Goal: Task Accomplishment & Management: Complete application form

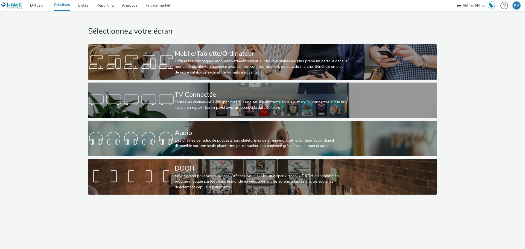
click at [61, 79] on div "Sélectionnez votre écran Mobile/Tablette/Ordinateur Diffuse tes campagnes mobil…" at bounding box center [262, 104] width 529 height 187
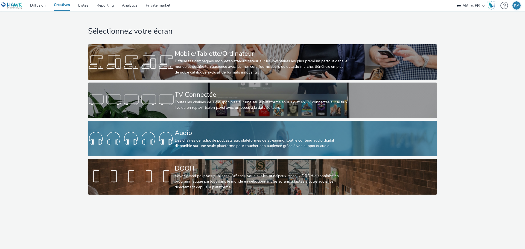
click at [125, 136] on div at bounding box center [131, 139] width 87 height 18
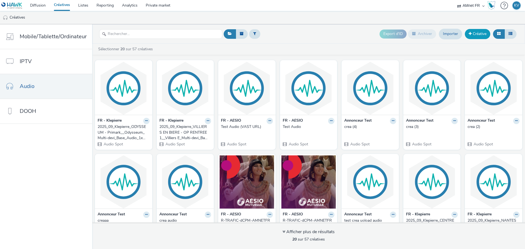
click at [473, 31] on link "Créative" at bounding box center [477, 34] width 25 height 10
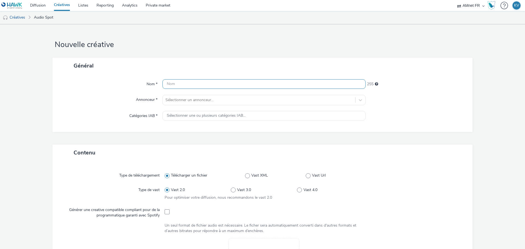
click at [199, 82] on input "text" at bounding box center [263, 84] width 203 height 10
paste input "R-Notoriete-dCPM-Amnet-GrandPublic-SocioDemo-Roman-Vague1-Audio-1x1-Multidevice…"
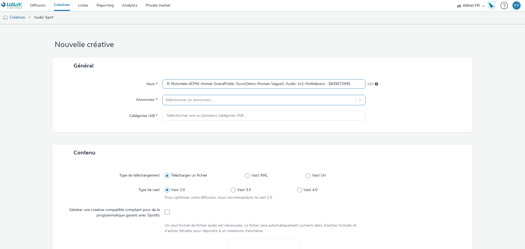
type input "R-Notoriete-dCPM-Amnet-GrandPublic-SocioDemo-Roman-Vague1-Audio-1x1-Multidevice…"
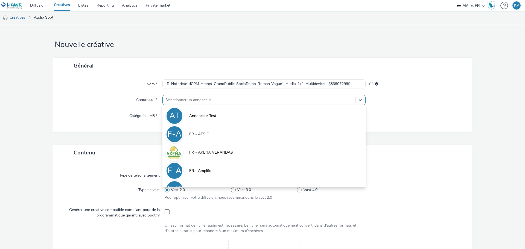
click at [181, 101] on div at bounding box center [258, 100] width 187 height 7
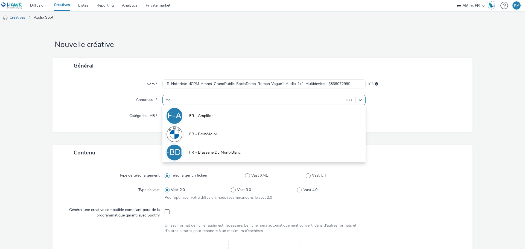
type input "men"
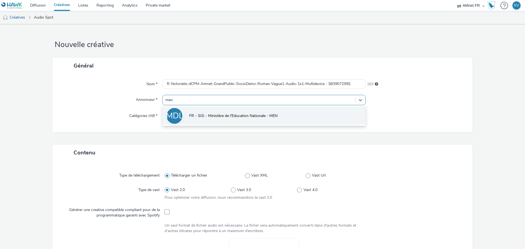
click at [202, 114] on span "FR - SIG - Ministère de l'Education Nationale - MEN" at bounding box center [233, 115] width 88 height 5
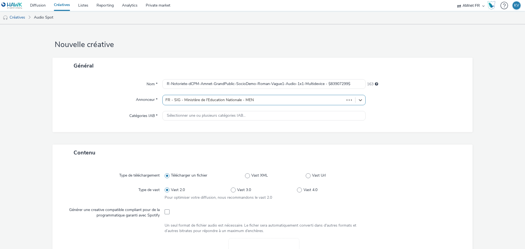
type input "[URL][DOMAIN_NAME]"
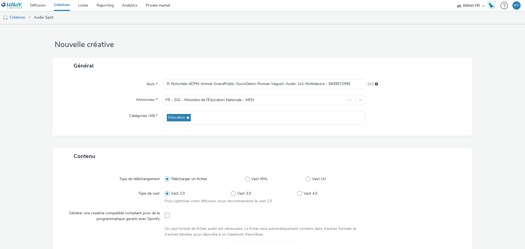
click at [138, 135] on div "Nom * R-Notoriete-dCPM-Amnet-GrandPublic-SocioDemo-Roman-Vague1-Audio-1x1-Multi…" at bounding box center [263, 105] width 420 height 62
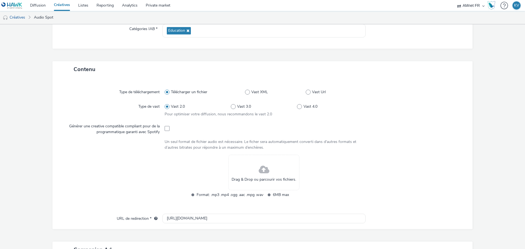
scroll to position [88, 0]
click at [167, 92] on span at bounding box center [167, 91] width 5 height 5
click at [167, 92] on input "Télécharger un fichier" at bounding box center [167, 92] width 4 height 4
click at [156, 165] on div at bounding box center [113, 179] width 102 height 50
click at [264, 170] on span at bounding box center [264, 169] width 11 height 14
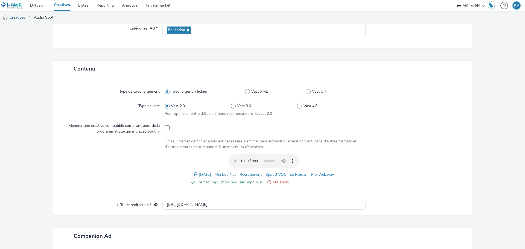
click at [250, 183] on span "Format: .mp3 .mp4 .ogg .aac .mpg .wav" at bounding box center [230, 182] width 67 height 7
click at [205, 182] on span "Format: .mp3 .mp4 .ogg .aac .mpg .wav" at bounding box center [230, 182] width 67 height 7
click at [194, 175] on span at bounding box center [196, 175] width 5 height 6
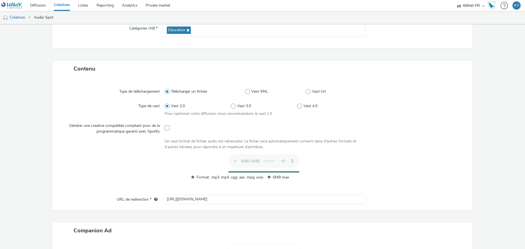
click at [126, 173] on div at bounding box center [113, 170] width 102 height 32
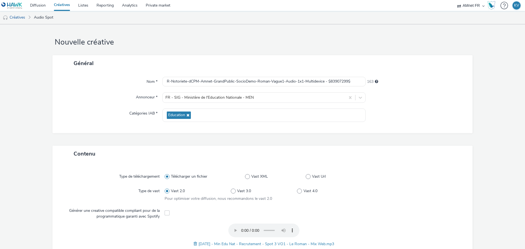
scroll to position [0, 0]
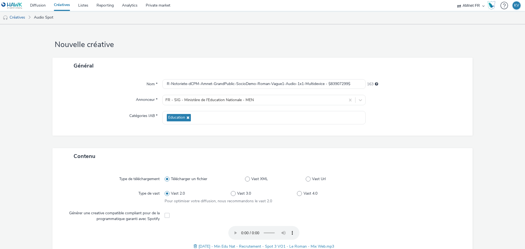
click at [126, 140] on div "Général Nom * R-Notoriete-dCPM-Amnet-GrandPublic-SocioDemo-Roman-Vague1-Audio-1…" at bounding box center [263, 103] width 420 height 91
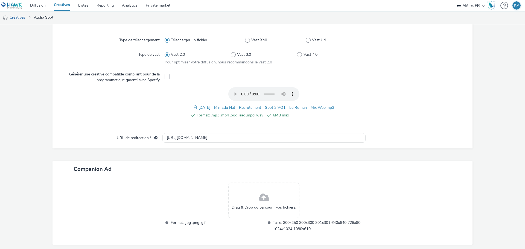
scroll to position [161, 0]
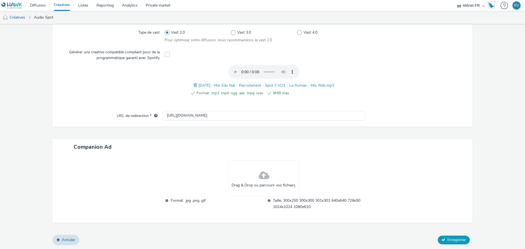
click at [448, 240] on span "Enregistrer" at bounding box center [457, 239] width 19 height 5
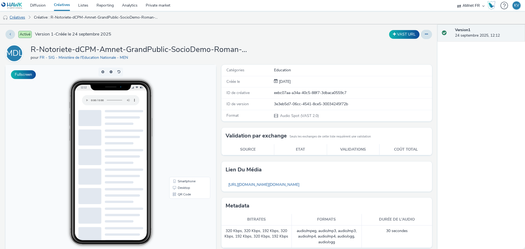
click at [18, 18] on link "Créatives" at bounding box center [14, 17] width 28 height 13
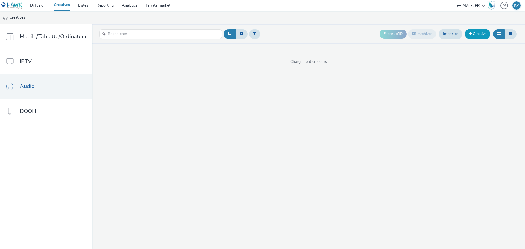
click at [483, 36] on link "Créative" at bounding box center [477, 34] width 25 height 10
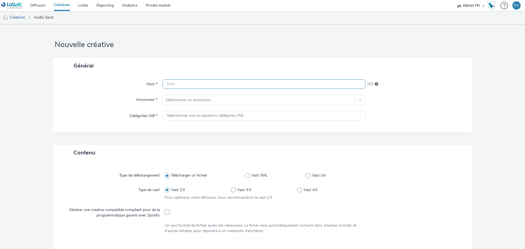
click at [189, 87] on input "text" at bounding box center [263, 84] width 203 height 10
paste input "R-Notoriete-dCPM-Amnet-GrandPublic-SocioDemo-Les6eme-Vague1-Audio-1x1-Multidevi…"
type input "R-Notoriete-dCPM-Amnet-GrandPublic-SocioDemo-Les6eme-Vague1-Audio-1x1-Multidevi…"
click at [179, 107] on div "Nom * R-Notoriete-dCPM-Amnet-GrandPublic-SocioDemo-Les6eme-Vague1-Audio-1x1-Mul…" at bounding box center [263, 103] width 420 height 58
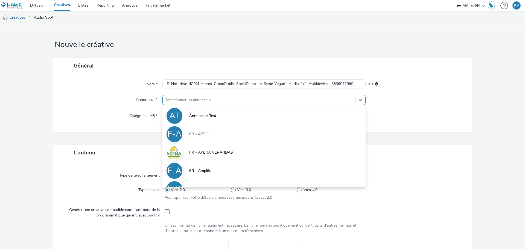
click at [172, 103] on div at bounding box center [258, 100] width 187 height 7
type input "men"
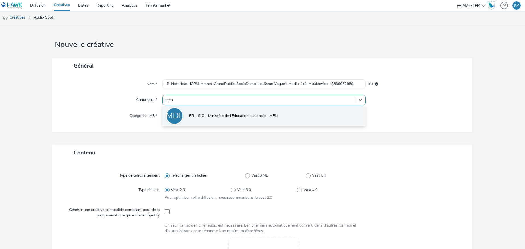
click at [195, 113] on li "F-S-MDLN-M FR - SIG - Ministère de l'Education Nationale - MEN" at bounding box center [263, 115] width 203 height 18
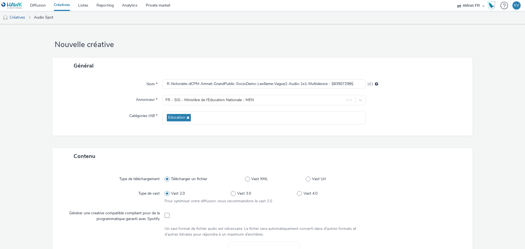
click at [122, 126] on div "Nom * R-Notoriete-dCPM-Amnet-GrandPublic-SocioDemo-Les6eme-Vague1-Audio-1x1-Mul…" at bounding box center [263, 105] width 420 height 62
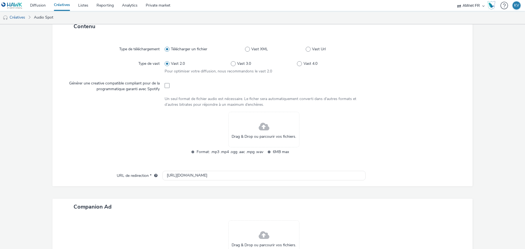
scroll to position [131, 0]
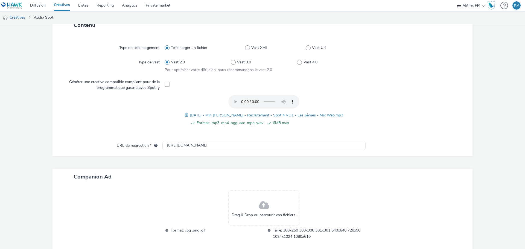
click at [286, 161] on div "Contenu Type de téléchargement Télécharger un fichier Vast XML Vast Url Type de…" at bounding box center [263, 141] width 420 height 248
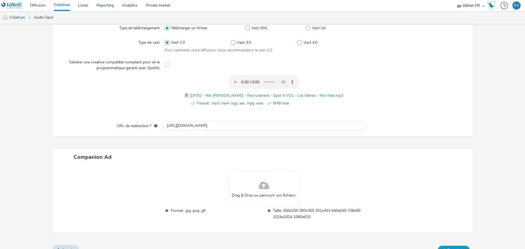
scroll to position [161, 0]
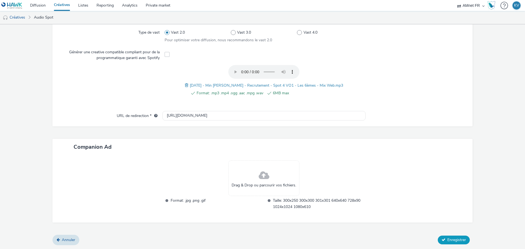
click at [448, 239] on span "Enregistrer" at bounding box center [457, 239] width 19 height 5
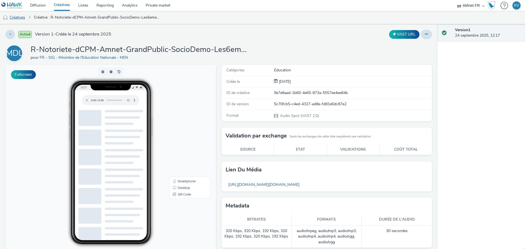
click at [18, 16] on link "Créatives" at bounding box center [14, 17] width 28 height 13
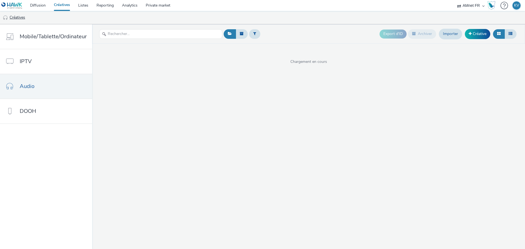
click at [18, 16] on link "Créatives" at bounding box center [14, 17] width 28 height 13
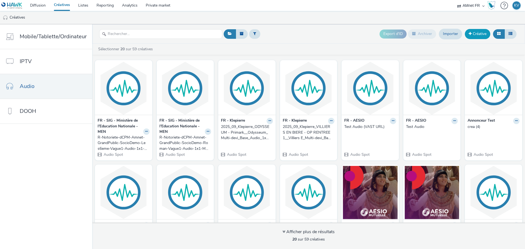
click at [477, 35] on link "Créative" at bounding box center [477, 34] width 25 height 10
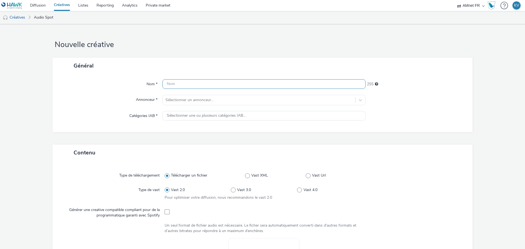
click at [185, 87] on input "text" at bounding box center [263, 84] width 203 height 10
paste input "R-Notoriete-dCPM-Amnet-GrandPublic-SocioDemo-LaDictee-Vague1-Audio-1x1-Multidev…"
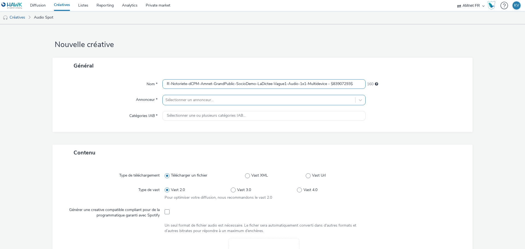
type input "R-Notoriete-dCPM-Amnet-GrandPublic-SocioDemo-LaDictee-Vague1-Audio-1x1-Multidev…"
click at [191, 98] on div at bounding box center [258, 100] width 187 height 7
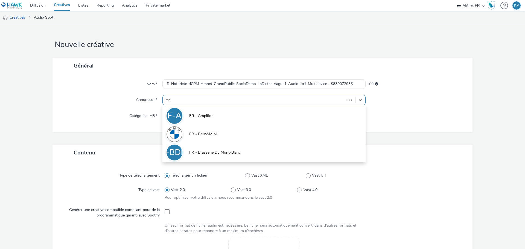
type input "men"
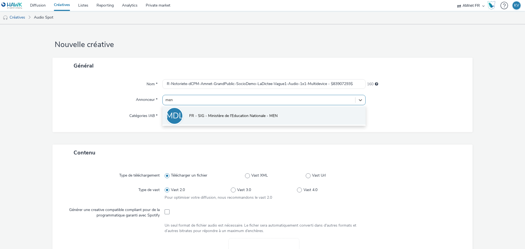
click at [208, 114] on span "FR - SIG - Ministère de l'Education Nationale - MEN" at bounding box center [233, 115] width 88 height 5
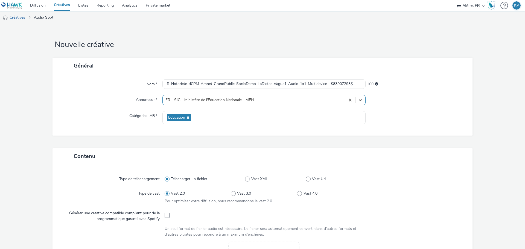
click at [136, 155] on div "Contenu" at bounding box center [263, 156] width 420 height 16
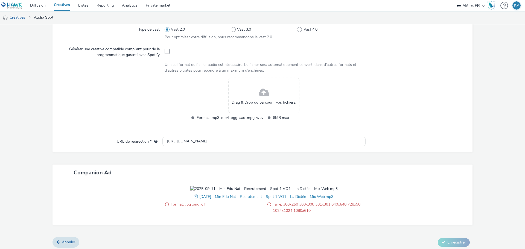
scroll to position [167, 0]
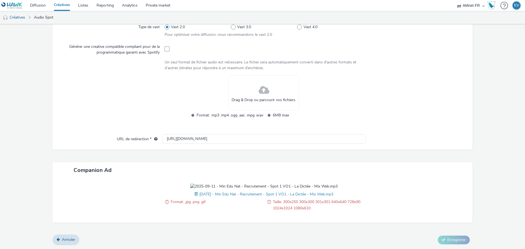
click at [194, 194] on span at bounding box center [196, 194] width 5 height 6
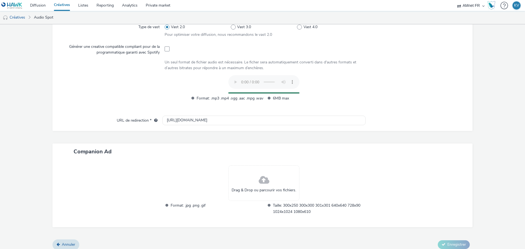
scroll to position [161, 0]
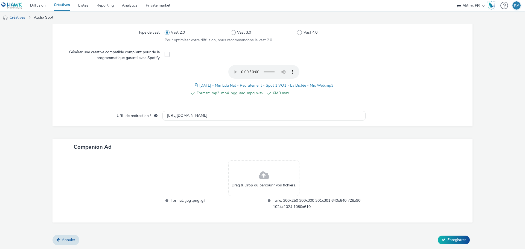
click at [359, 143] on div "Companion Ad" at bounding box center [263, 147] width 420 height 16
click at [448, 242] on span "Enregistrer" at bounding box center [457, 239] width 19 height 5
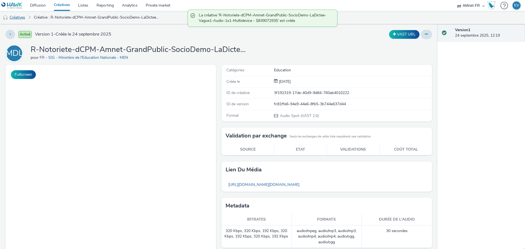
click at [18, 15] on link "Créatives" at bounding box center [14, 17] width 28 height 13
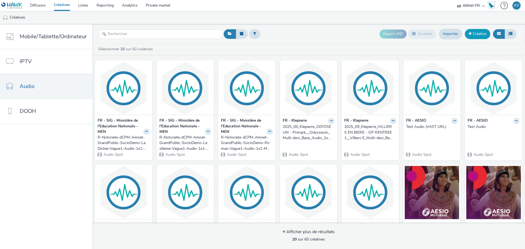
click at [475, 36] on link "Créative" at bounding box center [477, 34] width 25 height 10
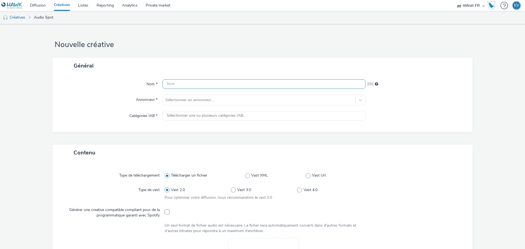
click at [188, 83] on input "text" at bounding box center [263, 84] width 203 height 10
paste input "R-Notoriete-dCPM-Amnet-GrandPublic-SocioDemo-ExoDeMath-Vague1-Audio-1x1-Multide…"
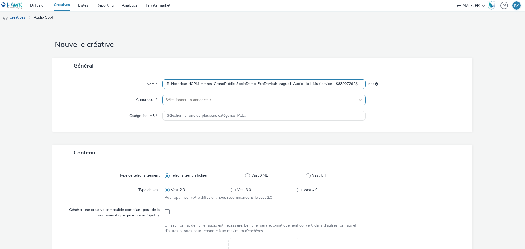
type input "R-Notoriete-dCPM-Amnet-GrandPublic-SocioDemo-ExoDeMath-Vague1-Audio-1x1-Multide…"
click at [185, 100] on div at bounding box center [258, 100] width 187 height 7
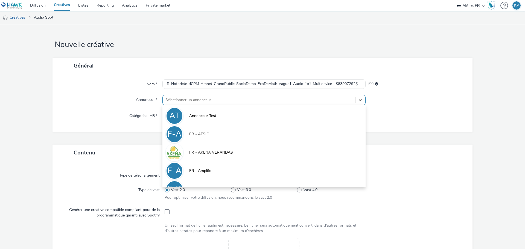
type input "e"
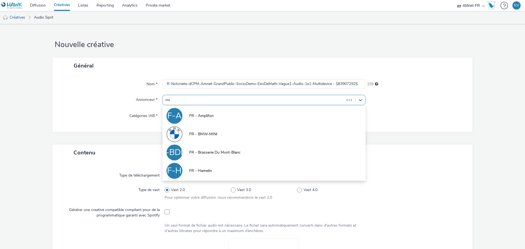
type input "men"
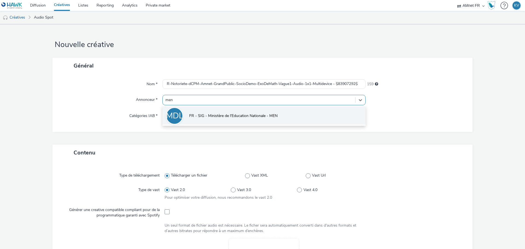
click at [195, 108] on li "F-S-MDLN-M FR - SIG - Ministère de l'Education Nationale - MEN" at bounding box center [263, 115] width 203 height 18
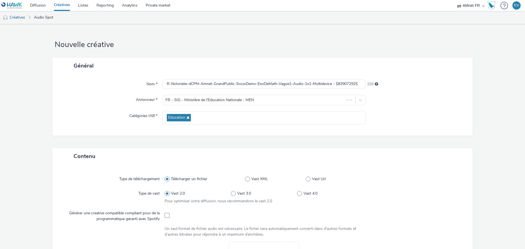
click at [138, 130] on div "Nom * R-Notoriete-dCPM-Amnet-GrandPublic-SocioDemo-ExoDeMath-Vague1-Audio-1x1-M…" at bounding box center [263, 105] width 420 height 62
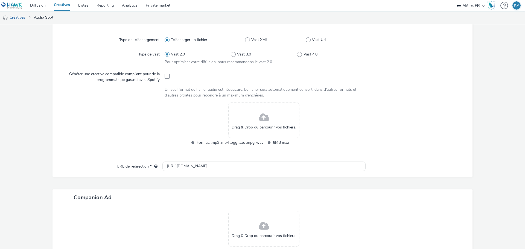
scroll to position [142, 0]
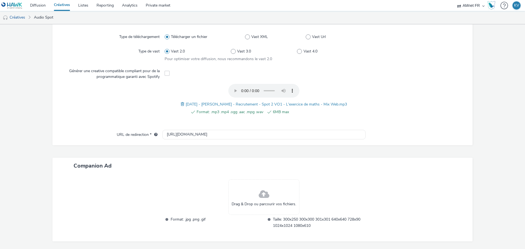
click at [403, 127] on div "Type de téléchargement Télécharger un fichier Vast XML Vast Url Type de vast Va…" at bounding box center [262, 79] width 409 height 102
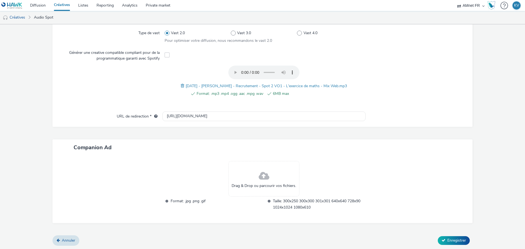
scroll to position [161, 0]
click at [448, 239] on span "Enregistrer" at bounding box center [457, 239] width 19 height 5
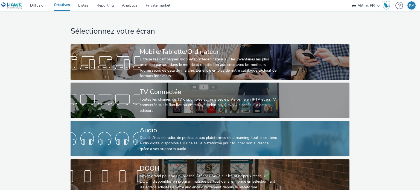
click at [121, 138] on div at bounding box center [105, 139] width 69 height 18
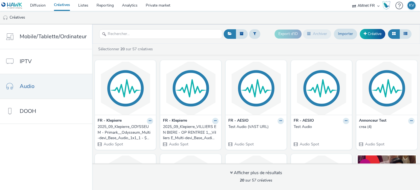
click at [142, 138] on div "2025_09_Klepierre_ODYSSEUM - Primark__Odysseum_Multi-devi_Base_Audio_1x1_1 - $N…" at bounding box center [124, 132] width 53 height 17
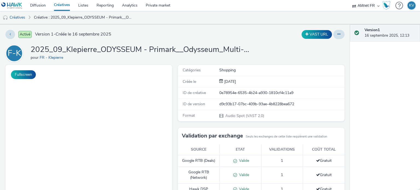
click at [251, 42] on div "Activé Version 1 - Créée le 16 septembre 2025 VAST URL F-K 2025_09_Klepierre_OD…" at bounding box center [175, 107] width 350 height 166
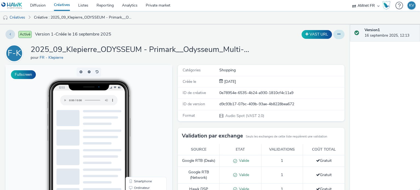
click at [338, 35] on icon at bounding box center [339, 34] width 3 height 4
click at [16, 19] on link "Créatives" at bounding box center [14, 17] width 28 height 13
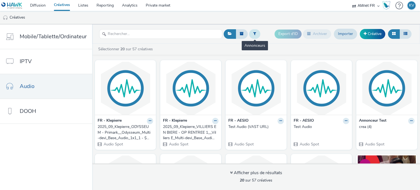
click at [253, 33] on icon at bounding box center [254, 34] width 3 height 4
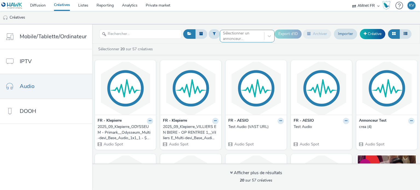
click at [237, 37] on div at bounding box center [242, 36] width 39 height 7
type input "men"
click at [245, 45] on span "FR - SIG - Ministère de l'Education Nationale - MEN" at bounding box center [248, 45] width 51 height 11
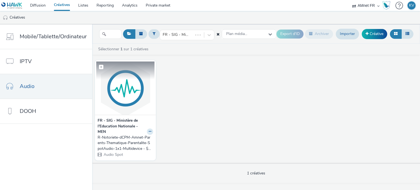
click at [123, 95] on img at bounding box center [125, 88] width 58 height 53
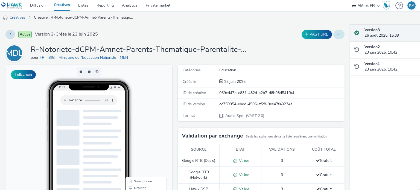
click at [337, 36] on button at bounding box center [338, 34] width 11 height 9
click at [320, 44] on link "Modifier" at bounding box center [324, 45] width 41 height 11
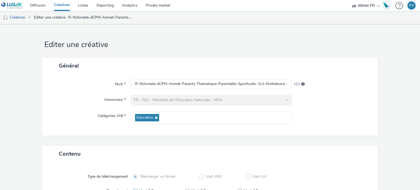
click at [90, 103] on div "Annonceur *" at bounding box center [89, 100] width 83 height 10
click at [67, 90] on div "Nom * R-Notoriete-dCPM-Amnet-Parents-Thematique-Parentalite-SpotAudio-1x1-Multi…" at bounding box center [210, 105] width 336 height 62
click at [88, 65] on div "Général" at bounding box center [210, 66] width 336 height 16
click at [37, 5] on link "Diffusion" at bounding box center [38, 5] width 24 height 11
